Goal: Subscribe to service/newsletter

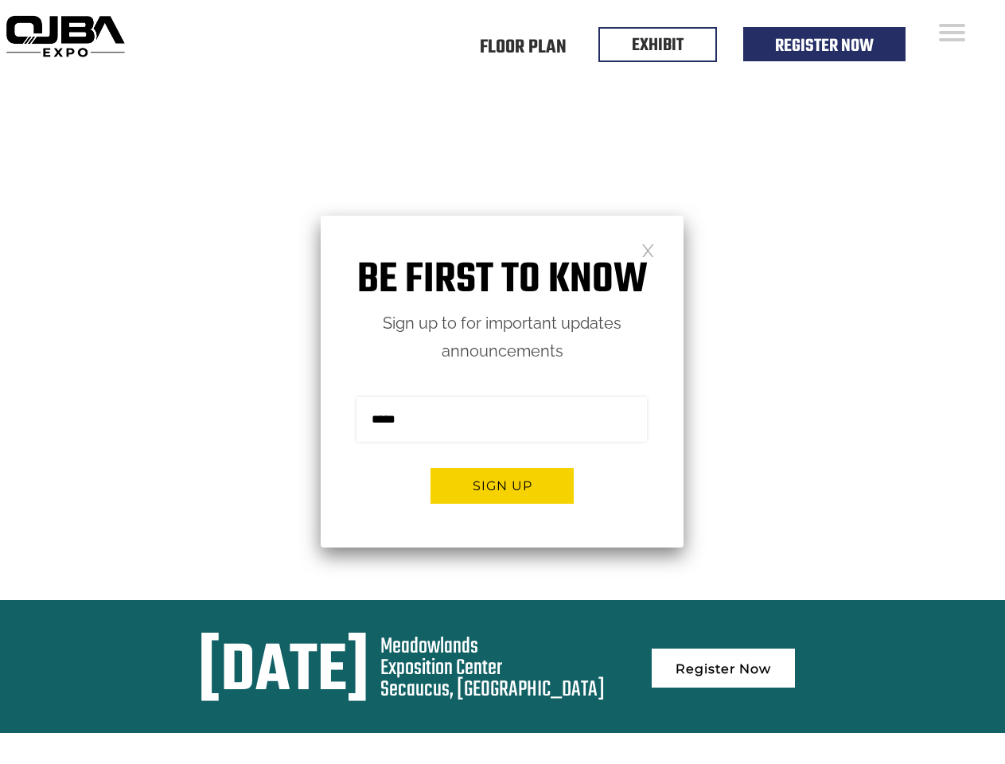
click at [502, 382] on form "Sign me up for the newsletter! ******* Sign up" at bounding box center [502, 456] width 363 height 182
click at [502, 485] on button "Sign up" at bounding box center [501, 486] width 143 height 36
